Goal: Task Accomplishment & Management: Manage account settings

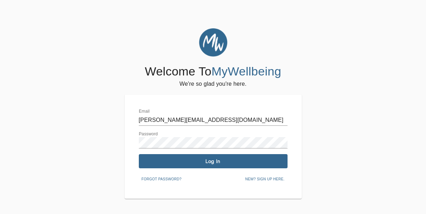
click at [209, 159] on span "Log In" at bounding box center [213, 161] width 143 height 7
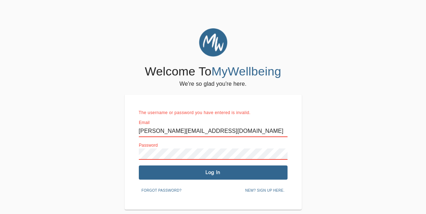
drag, startPoint x: 228, startPoint y: 132, endPoint x: 137, endPoint y: 132, distance: 91.0
click at [137, 132] on div "The username or password you have entered is invalid. Email [PERSON_NAME][EMAIL…" at bounding box center [213, 152] width 177 height 115
type input "[PERSON_NAME][EMAIL_ADDRESS][DOMAIN_NAME]"
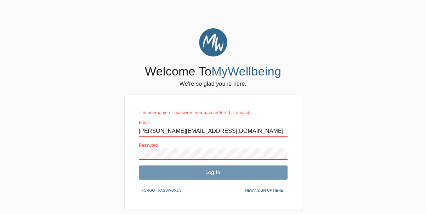
click at [187, 171] on span "Log In" at bounding box center [213, 172] width 143 height 7
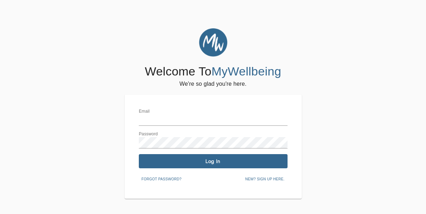
type input "[PERSON_NAME][EMAIL_ADDRESS][DOMAIN_NAME]"
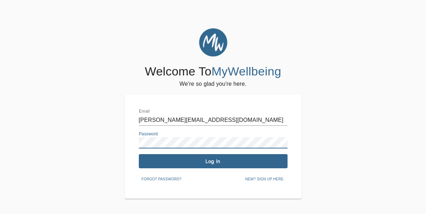
click at [128, 142] on div "Email [PERSON_NAME][EMAIL_ADDRESS][DOMAIN_NAME] Password Log In Forgot password…" at bounding box center [213, 147] width 177 height 104
click at [204, 150] on div "Email [PERSON_NAME][EMAIL_ADDRESS][DOMAIN_NAME] Password Log In Forgot password…" at bounding box center [213, 147] width 149 height 76
click at [204, 159] on span "Log In" at bounding box center [213, 161] width 143 height 7
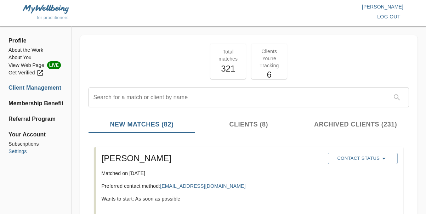
click at [23, 151] on li "Settings" at bounding box center [36, 151] width 54 height 7
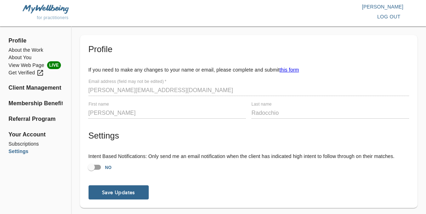
click at [282, 70] on link "this form" at bounding box center [288, 70] width 19 height 6
click at [289, 72] on link "this form" at bounding box center [288, 70] width 19 height 6
